Goal: Task Accomplishment & Management: Manage account settings

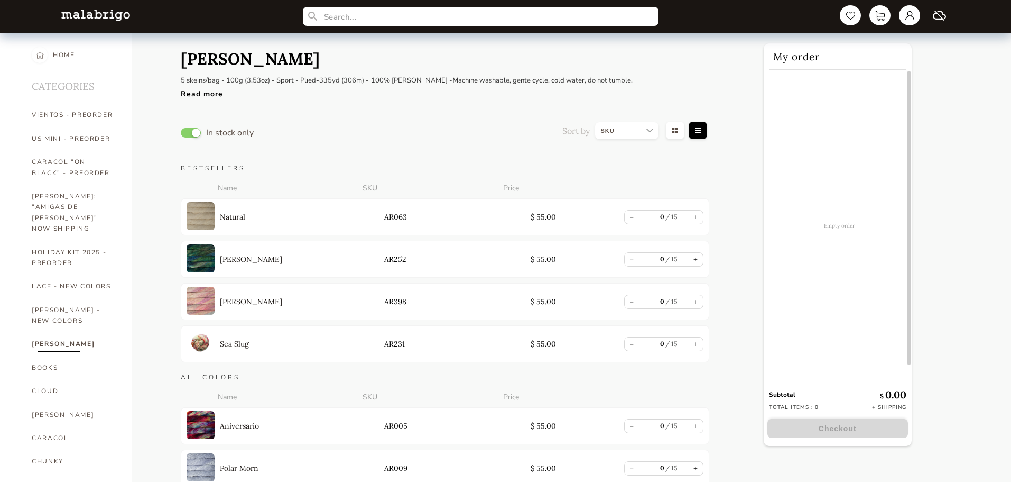
select select "SKU"
click at [907, 19] on link at bounding box center [909, 15] width 23 height 22
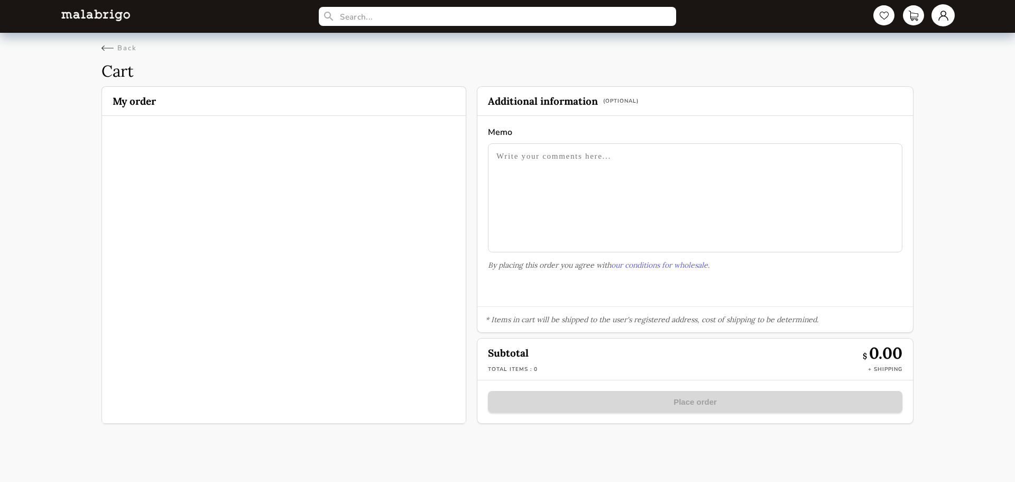
click at [942, 15] on link at bounding box center [942, 15] width 23 height 22
click at [881, 144] on div "Invoices" at bounding box center [899, 143] width 95 height 29
